Goal: Transaction & Acquisition: Subscribe to service/newsletter

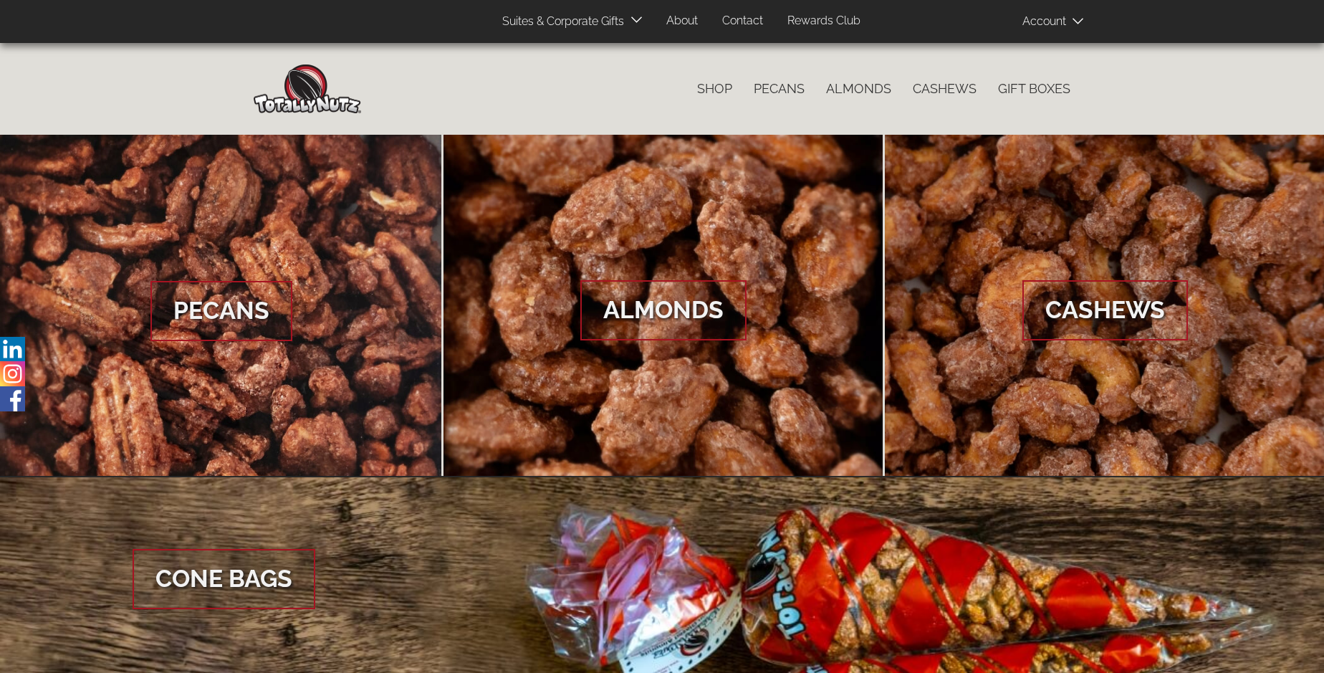
scroll to position [2141, 0]
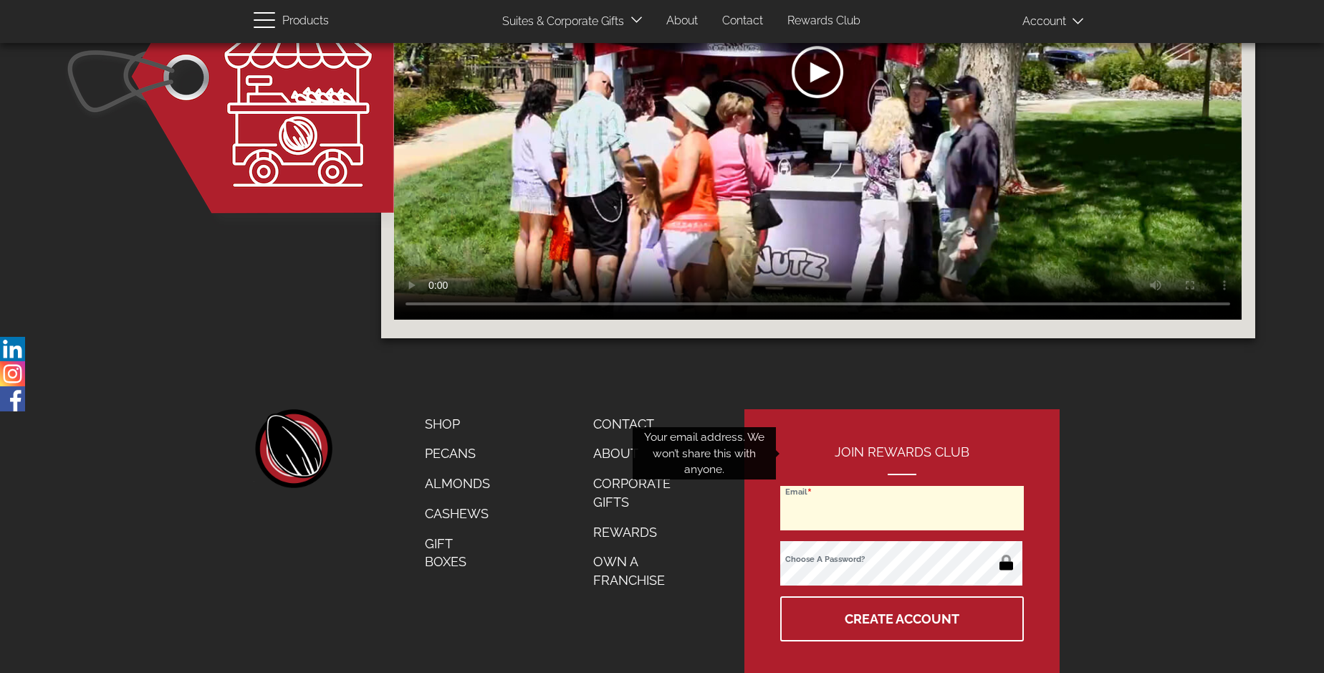
click at [902, 486] on input "Email" at bounding box center [902, 508] width 244 height 44
type input "info@mypetforlife.com"
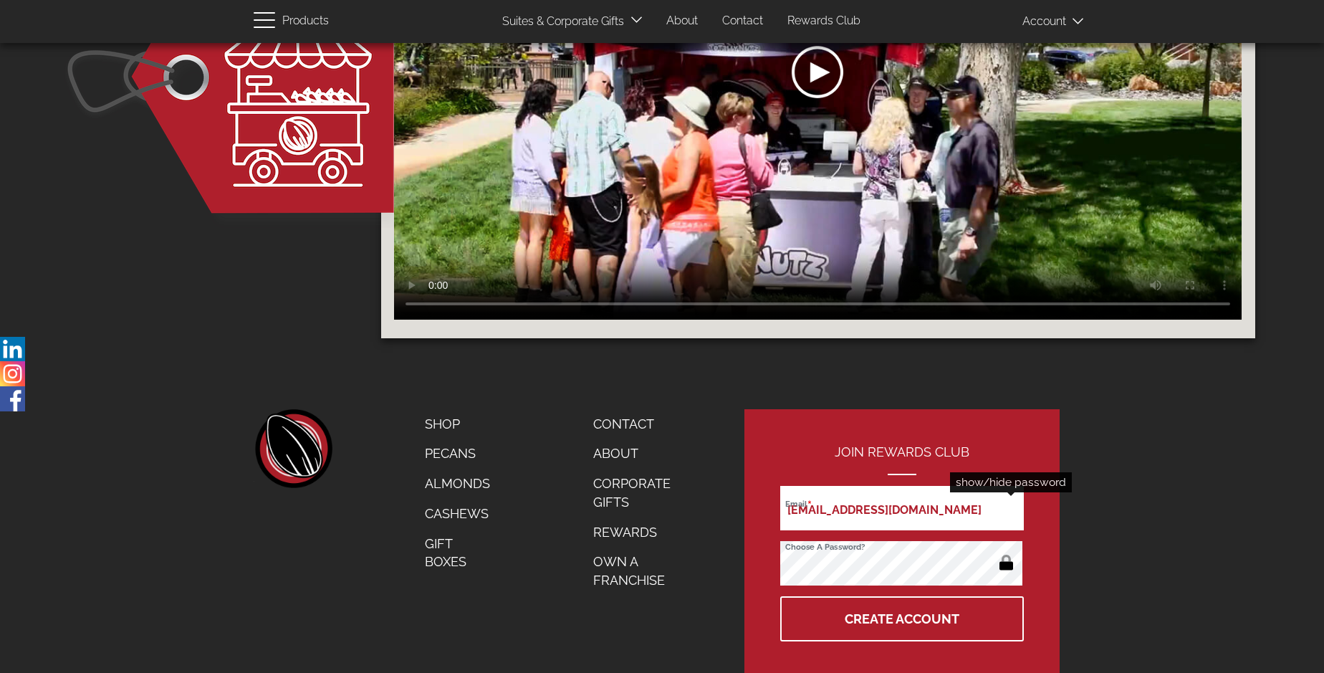
click at [1006, 552] on button "button" at bounding box center [1006, 563] width 28 height 23
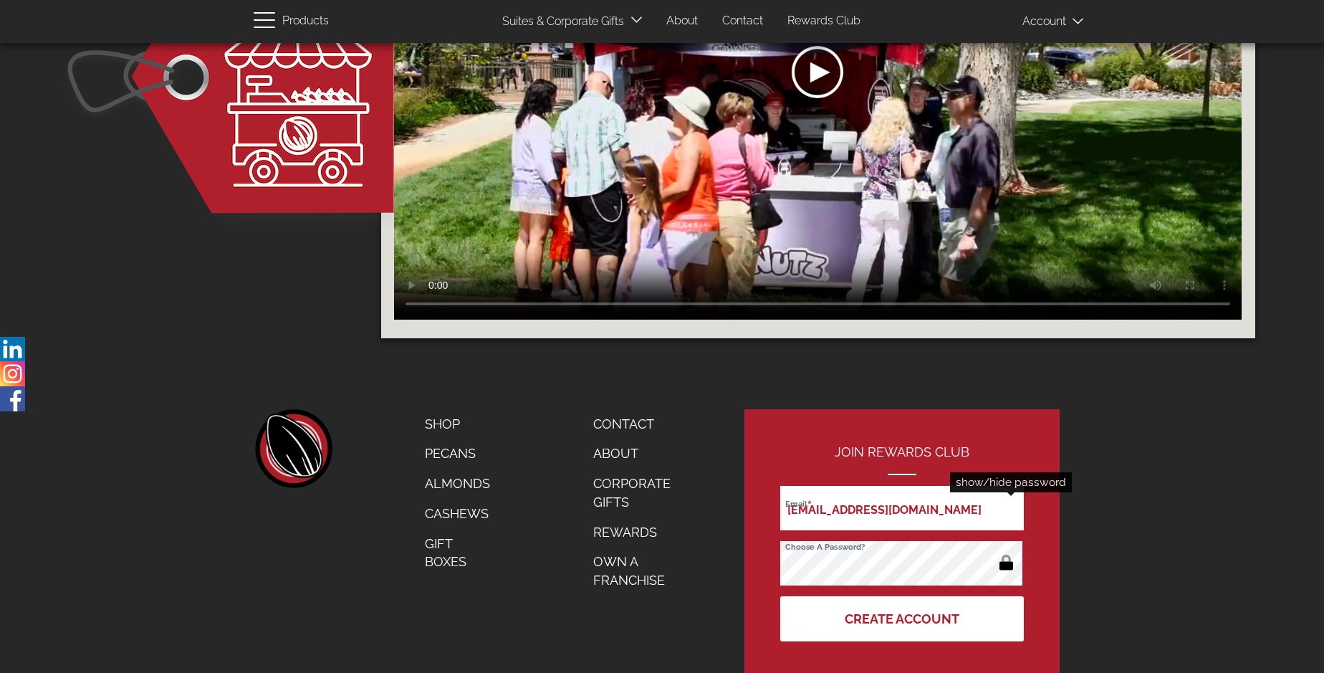
click at [902, 596] on button "Create Account" at bounding box center [902, 618] width 244 height 45
